Goal: Task Accomplishment & Management: Manage account settings

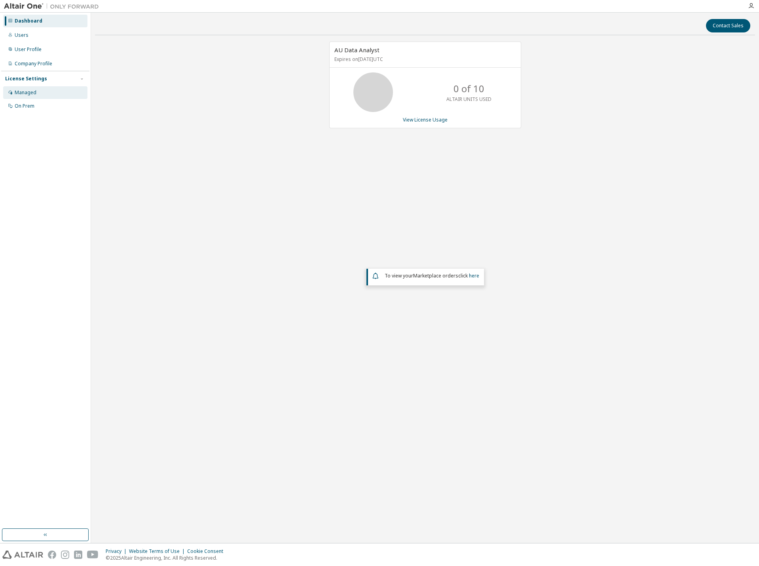
click at [30, 88] on div "Managed" at bounding box center [45, 92] width 84 height 13
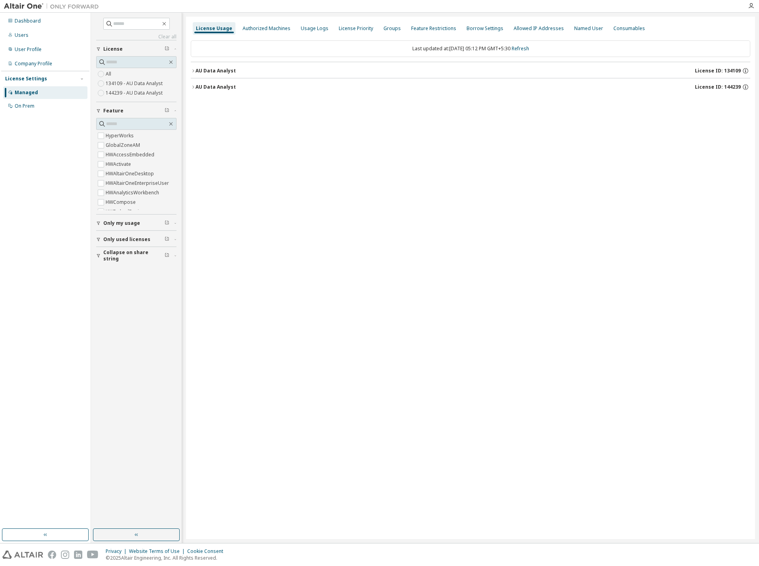
click at [200, 73] on div "AU Data Analyst" at bounding box center [215, 71] width 40 height 6
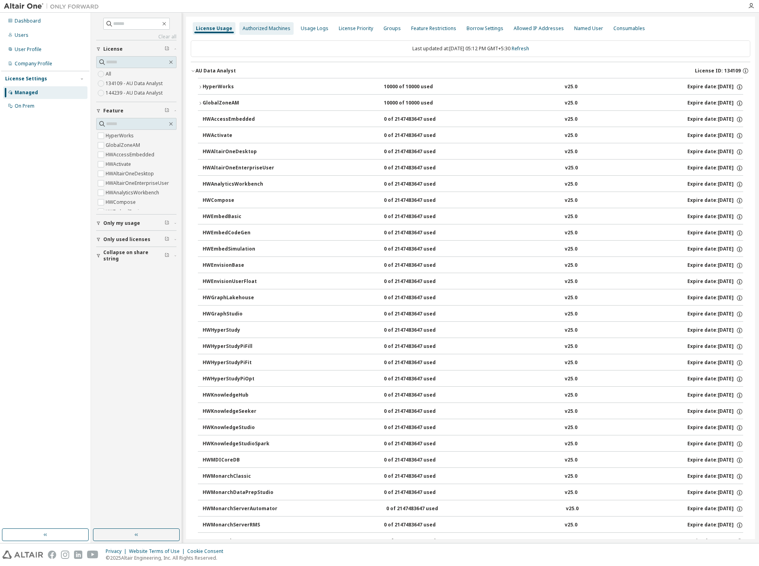
click at [262, 28] on div "Authorized Machines" at bounding box center [266, 28] width 48 height 6
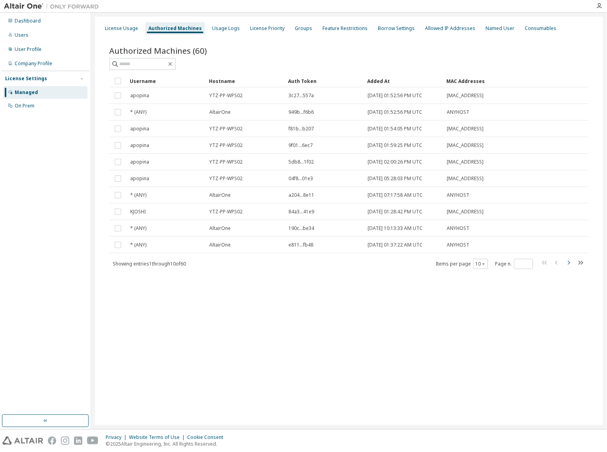
click at [568, 263] on icon "button" at bounding box center [568, 262] width 9 height 9
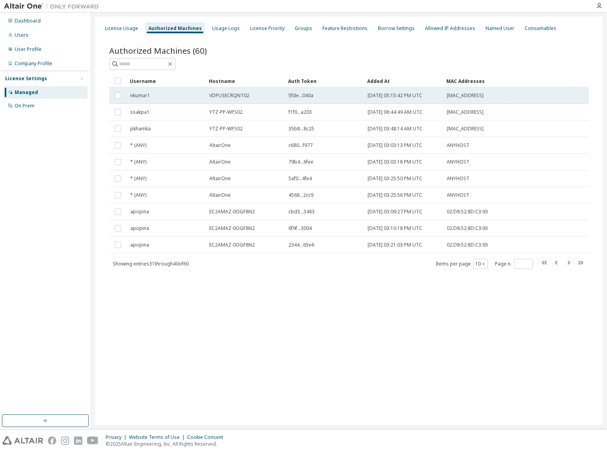
click at [239, 95] on span "VDPUSECRQNT02" at bounding box center [229, 96] width 40 height 6
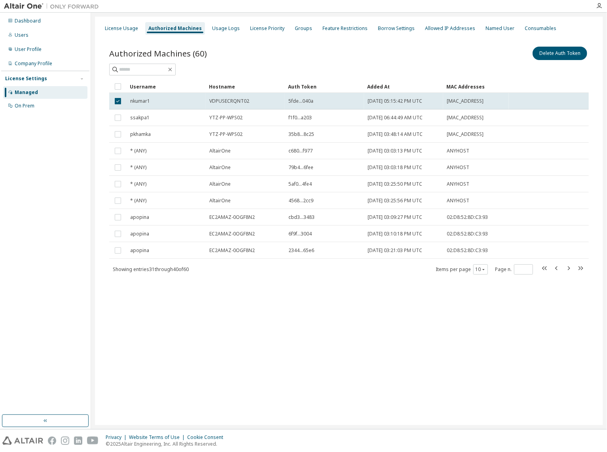
click at [239, 95] on td "VDPUSECRQNT02" at bounding box center [245, 101] width 79 height 17
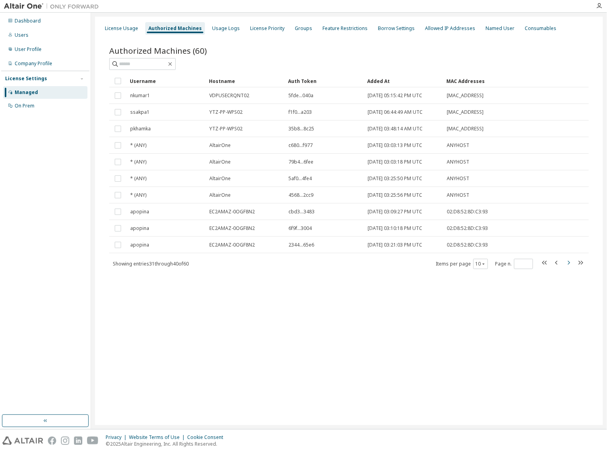
click at [569, 262] on icon "button" at bounding box center [569, 263] width 2 height 4
click at [564, 261] on icon "button" at bounding box center [568, 262] width 9 height 9
click at [558, 262] on icon "button" at bounding box center [556, 262] width 9 height 9
click at [556, 263] on icon "button" at bounding box center [556, 263] width 2 height 4
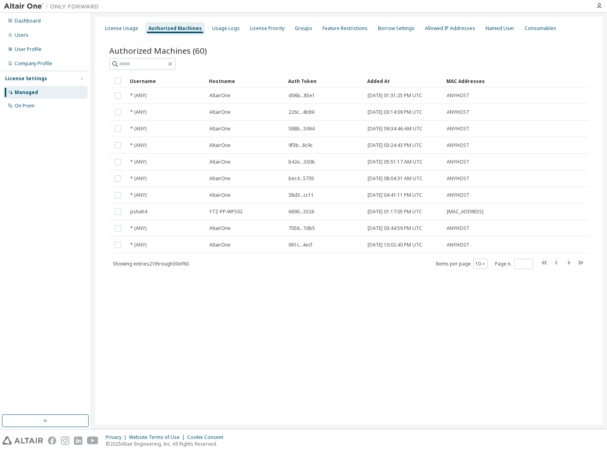
click at [556, 264] on icon "button" at bounding box center [556, 263] width 2 height 4
click at [556, 263] on icon "button" at bounding box center [556, 263] width 2 height 4
click at [567, 265] on icon "button" at bounding box center [568, 262] width 9 height 9
click at [570, 264] on icon "button" at bounding box center [568, 262] width 9 height 9
click at [571, 264] on icon "button" at bounding box center [568, 262] width 9 height 9
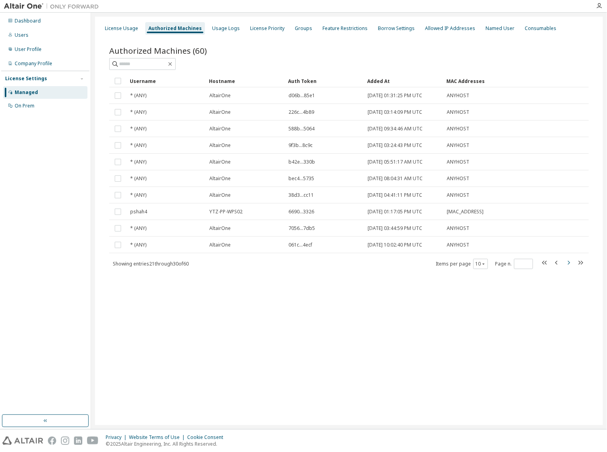
type input "*"
click at [30, 7] on img at bounding box center [53, 6] width 99 height 8
click at [62, 8] on img at bounding box center [53, 6] width 99 height 8
click at [28, 21] on div "Dashboard" at bounding box center [28, 21] width 26 height 6
